Goal: Task Accomplishment & Management: Manage account settings

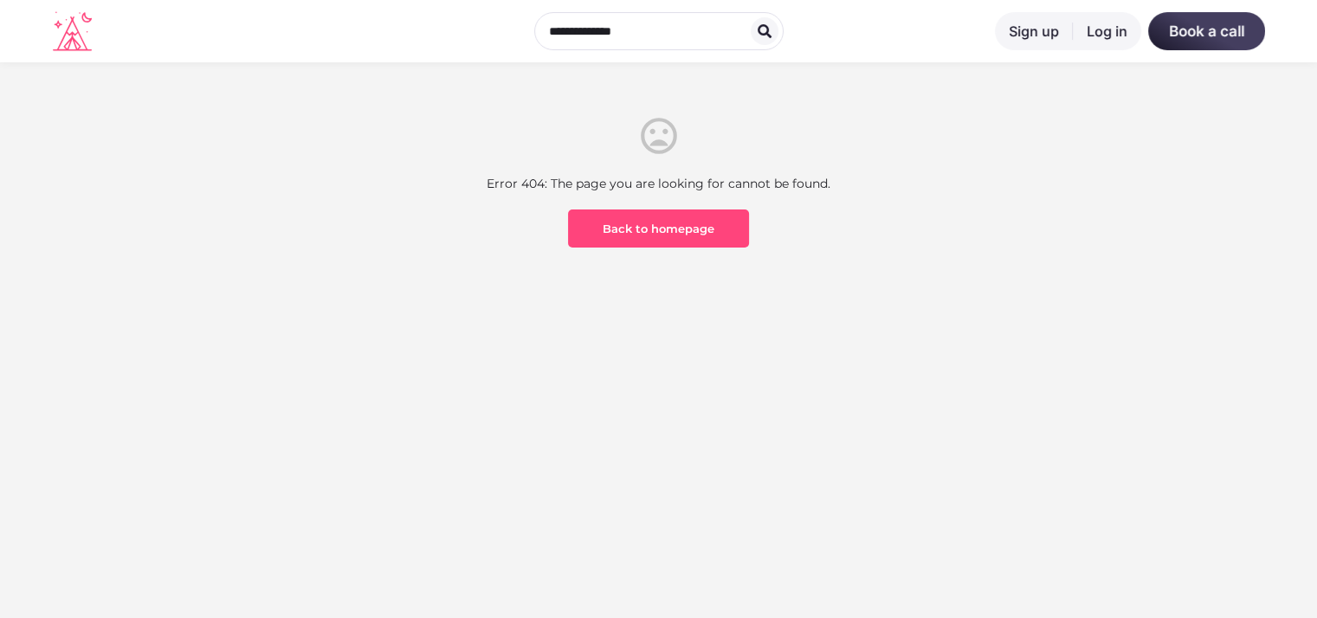
click at [1118, 31] on link "Log in" at bounding box center [1107, 31] width 68 height 38
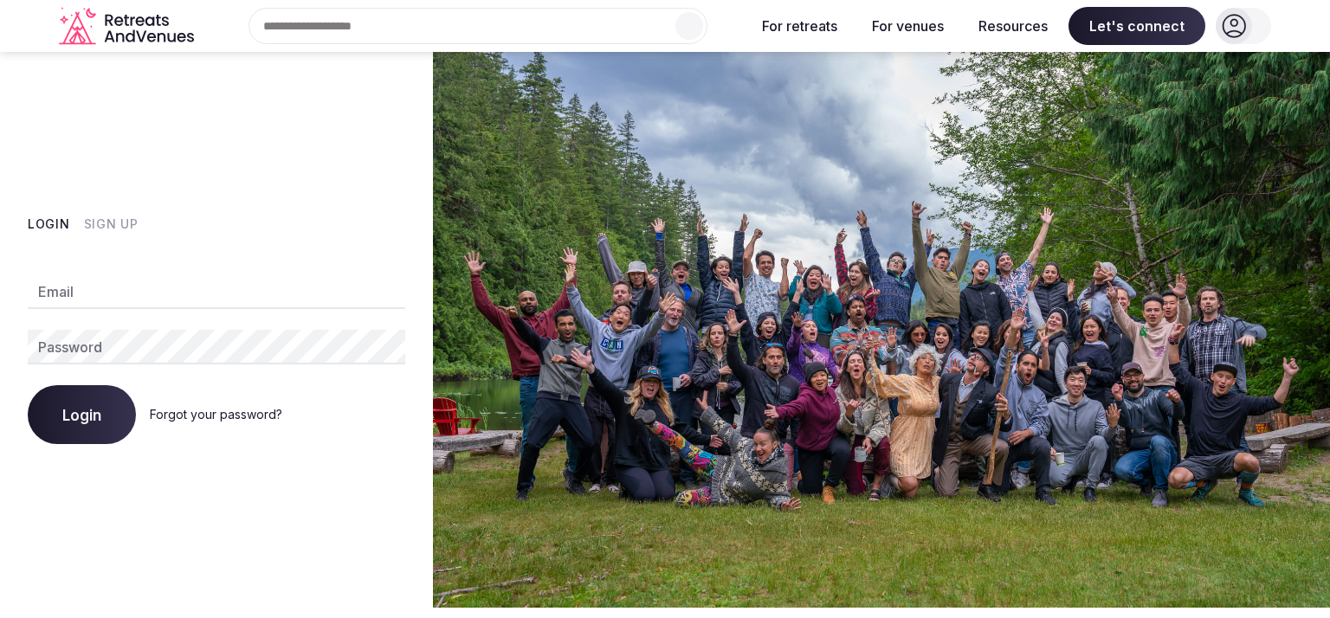
type input "**********"
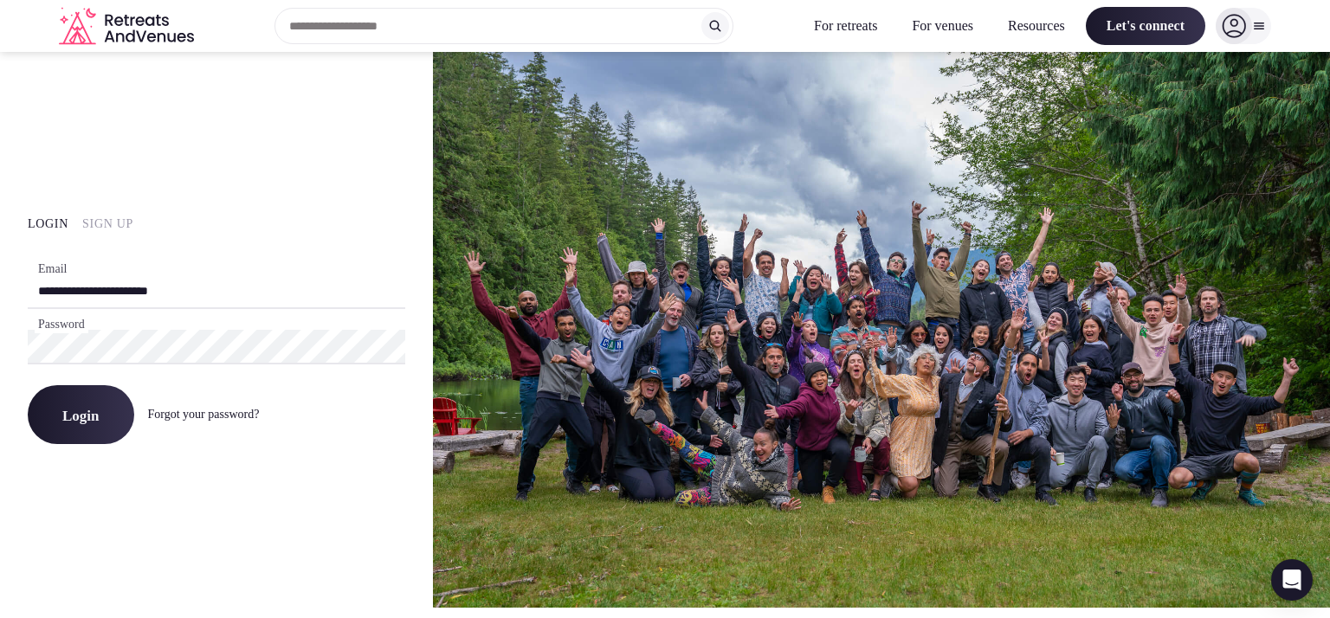
click at [66, 421] on span "Login" at bounding box center [80, 414] width 37 height 17
click at [80, 418] on span "Login" at bounding box center [80, 414] width 37 height 17
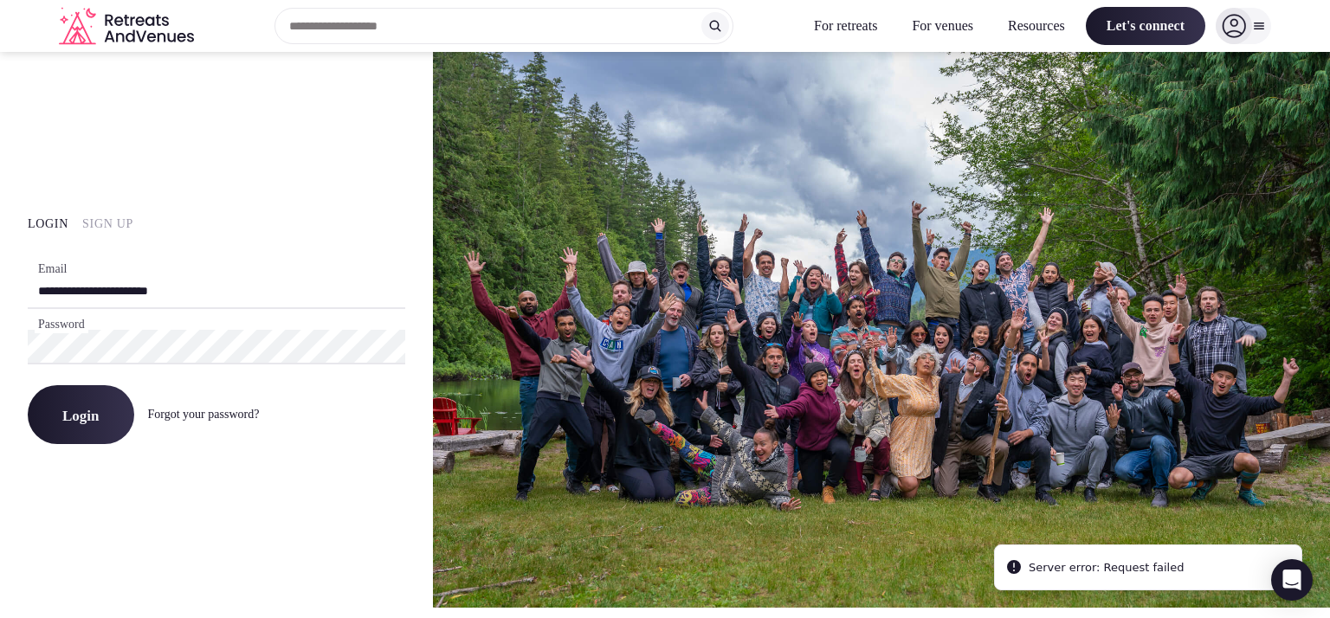
click at [93, 411] on span "Login" at bounding box center [80, 414] width 37 height 17
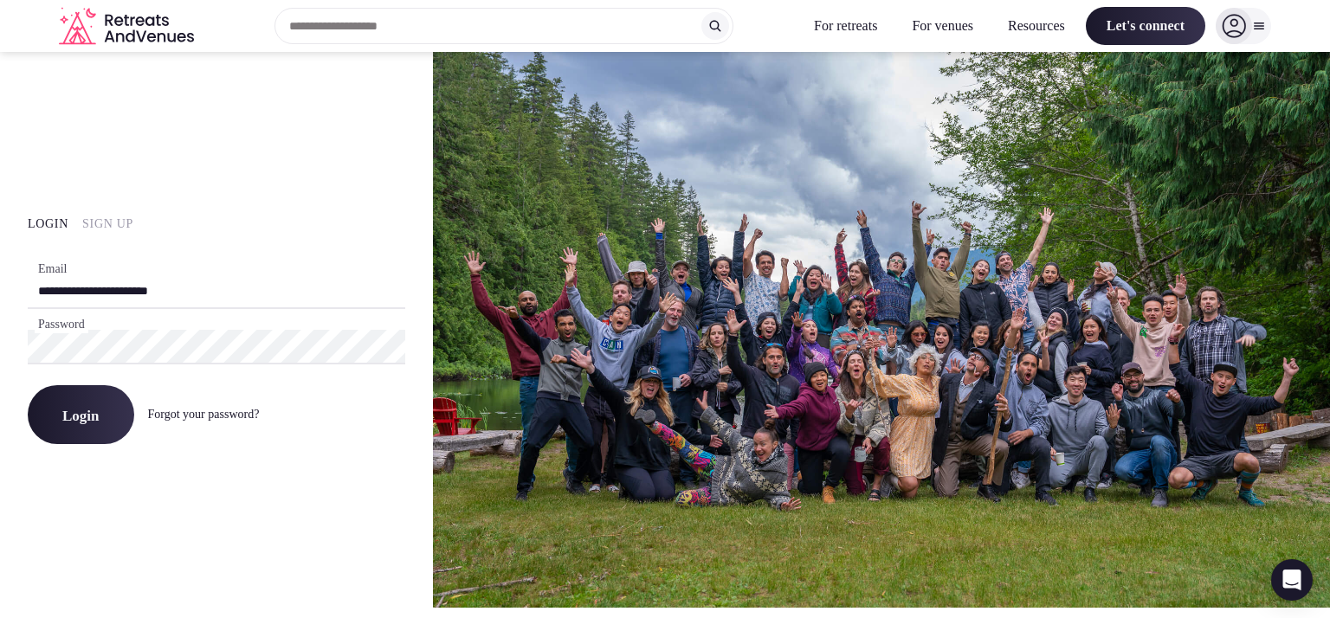
click at [104, 401] on button "Login" at bounding box center [81, 414] width 106 height 59
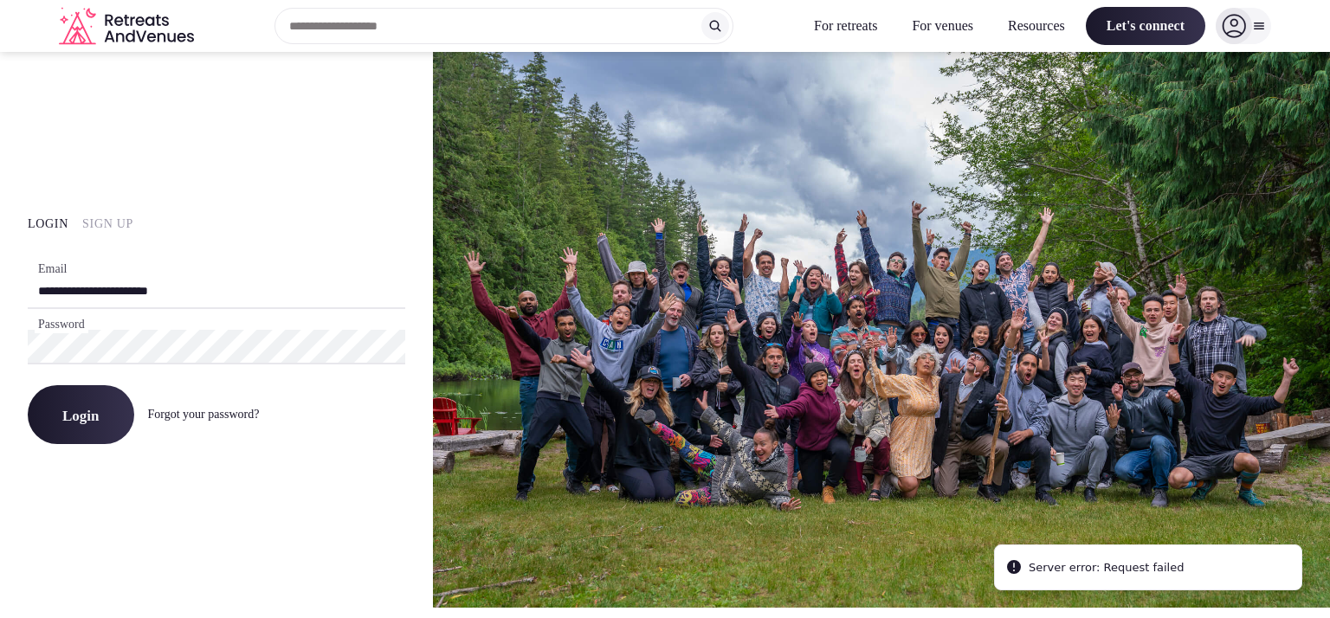
click at [1240, 29] on icon at bounding box center [1233, 26] width 24 height 24
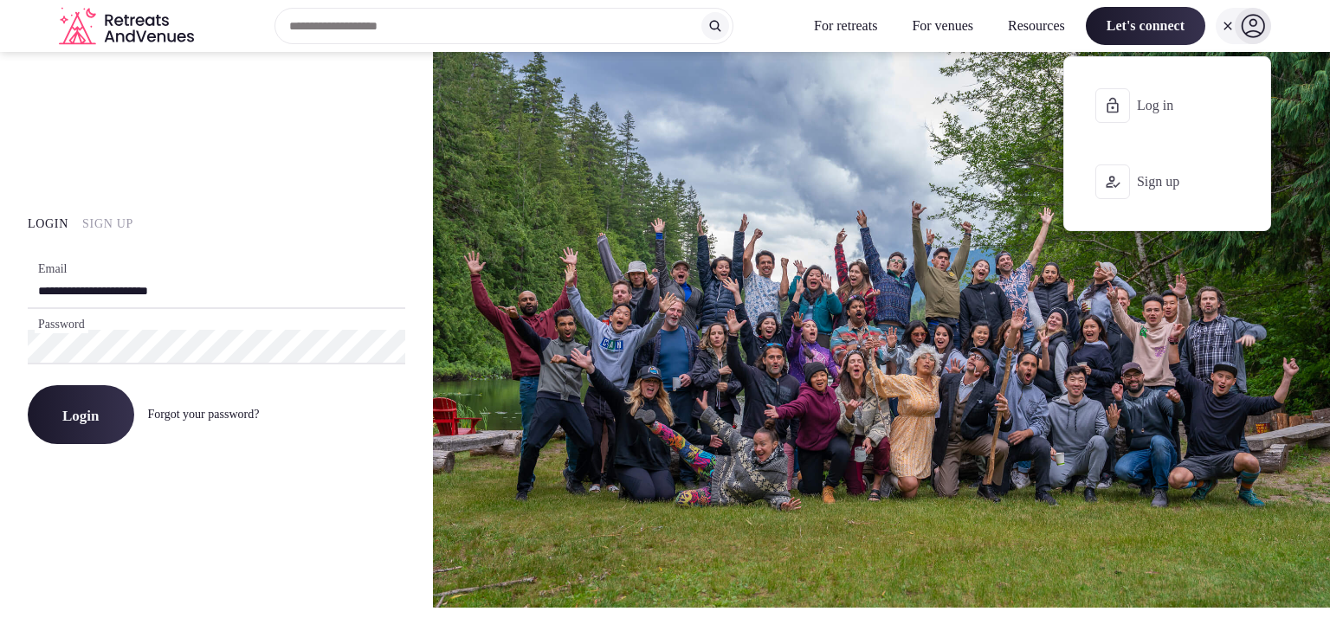
click at [1177, 110] on span "Log in" at bounding box center [1178, 105] width 83 height 19
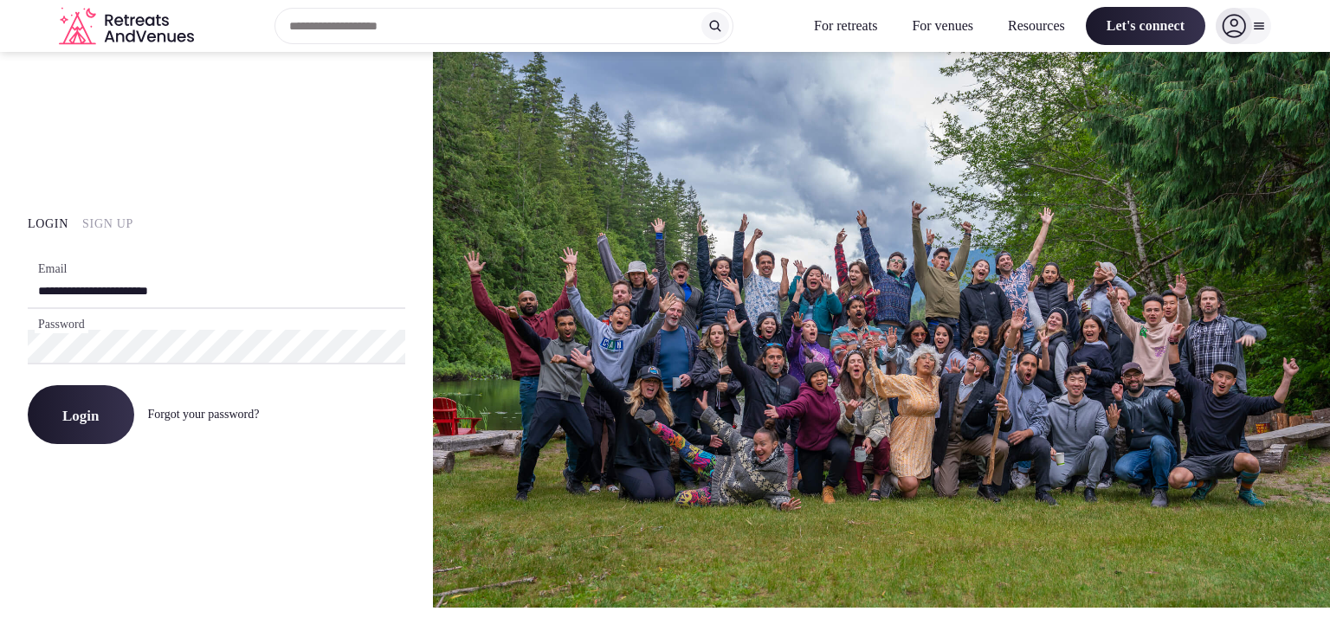
click at [94, 418] on span "Login" at bounding box center [80, 414] width 37 height 17
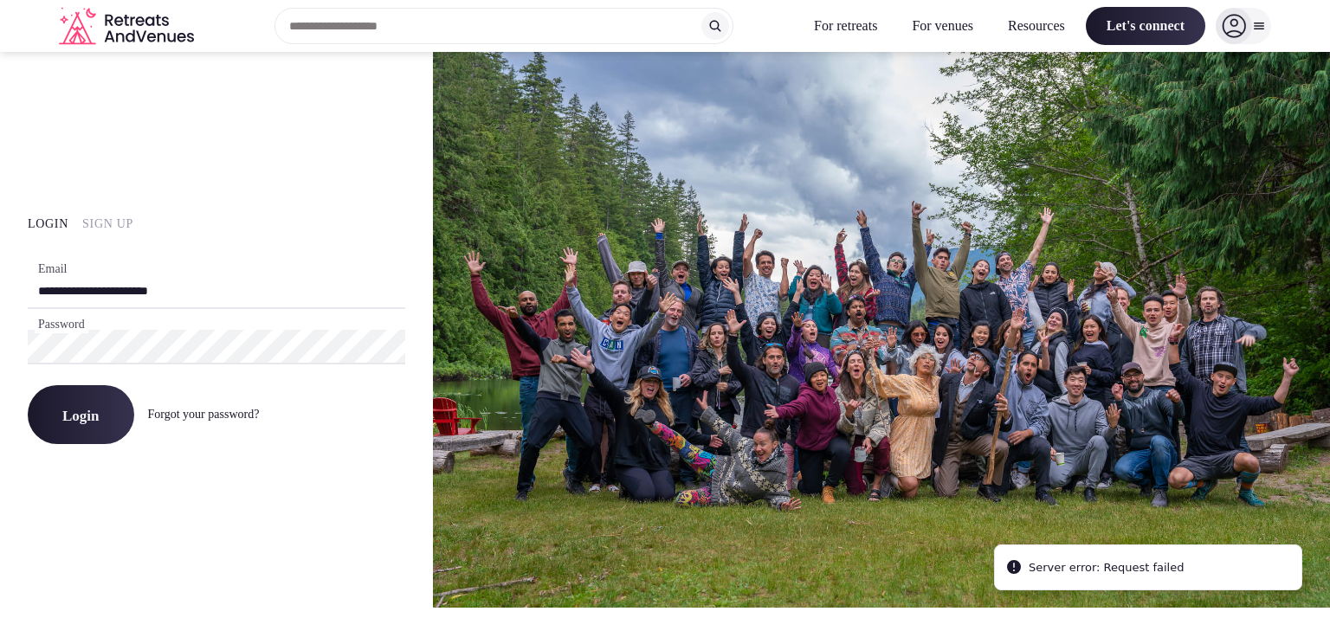
click at [96, 418] on span "Login" at bounding box center [80, 414] width 37 height 17
click at [100, 416] on span "Login" at bounding box center [80, 414] width 37 height 17
